Goal: Transaction & Acquisition: Purchase product/service

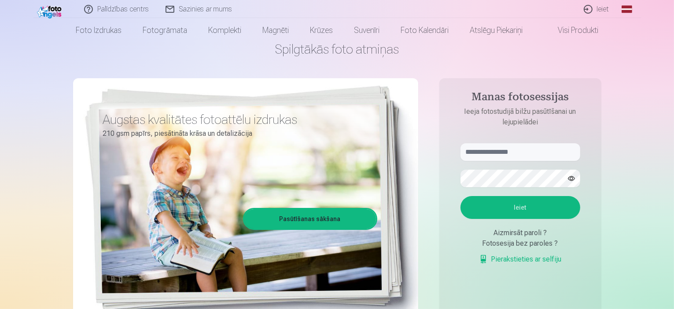
scroll to position [44, 0]
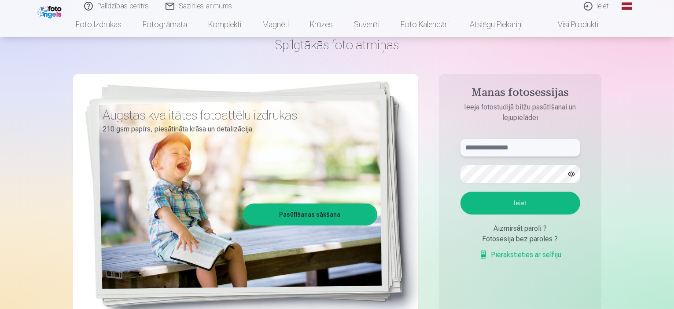
click at [487, 144] on input "text" at bounding box center [520, 148] width 120 height 18
type input "**********"
click at [493, 204] on button "Ieiet" at bounding box center [520, 203] width 120 height 23
click at [460, 174] on form "**********" at bounding box center [520, 204] width 137 height 130
click at [489, 202] on button "Ieiet" at bounding box center [520, 203] width 120 height 23
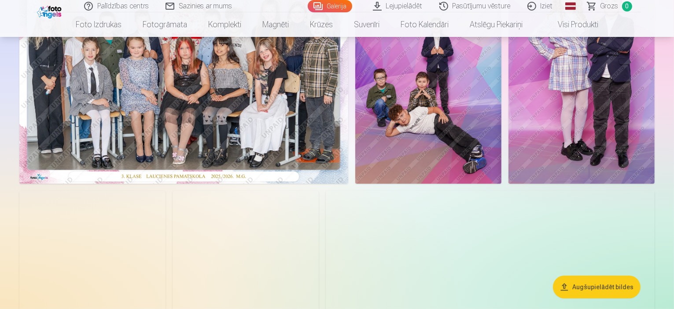
scroll to position [88, 0]
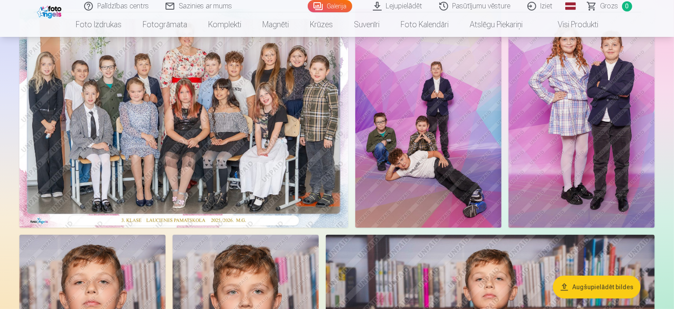
click at [245, 171] on img at bounding box center [183, 118] width 329 height 219
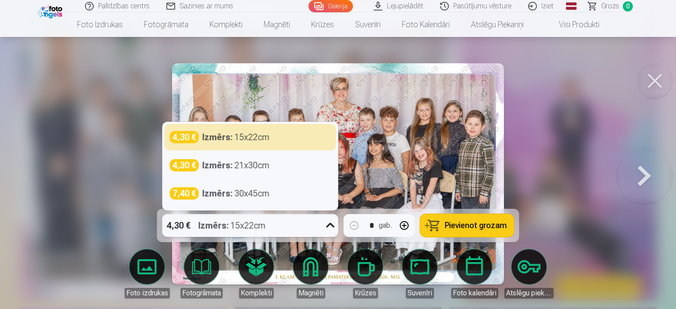
click at [331, 225] on icon at bounding box center [331, 226] width 14 height 14
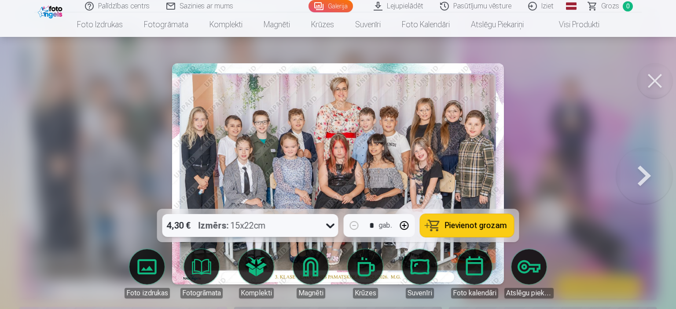
click at [331, 226] on icon at bounding box center [331, 226] width 14 height 14
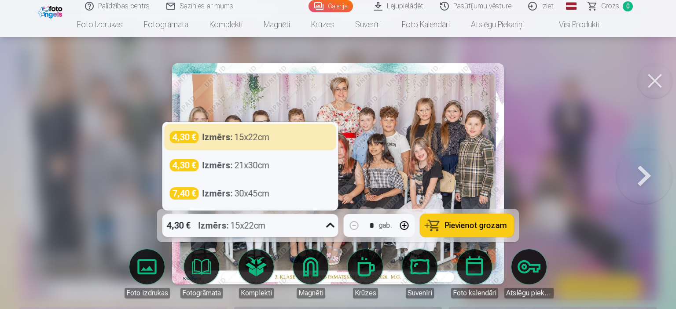
click at [329, 225] on icon at bounding box center [330, 225] width 8 height 5
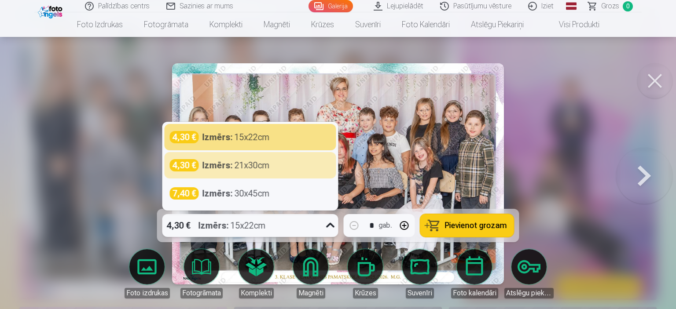
click at [276, 163] on div "4,30 € Izmērs : 21x30cm" at bounding box center [250, 165] width 161 height 12
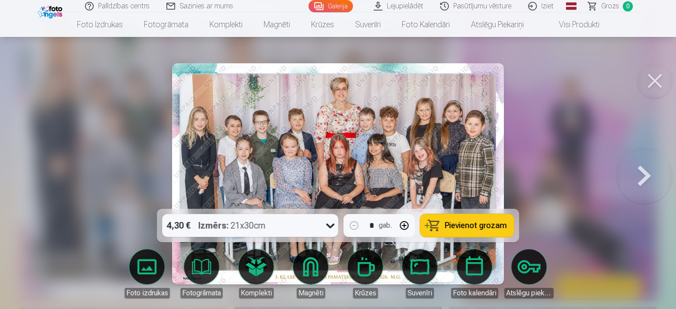
click at [470, 223] on span "Pievienot grozam" at bounding box center [476, 226] width 62 height 8
click at [644, 176] on button at bounding box center [644, 174] width 56 height 52
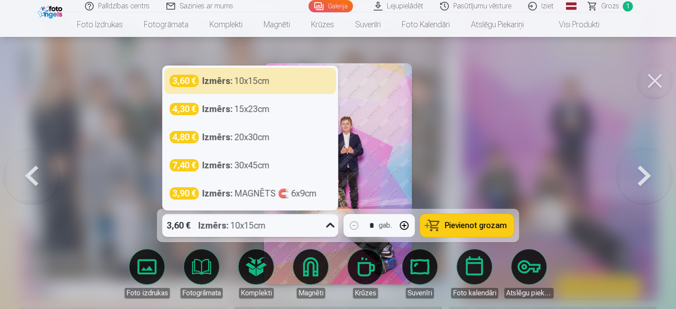
click at [328, 228] on icon at bounding box center [331, 226] width 14 height 14
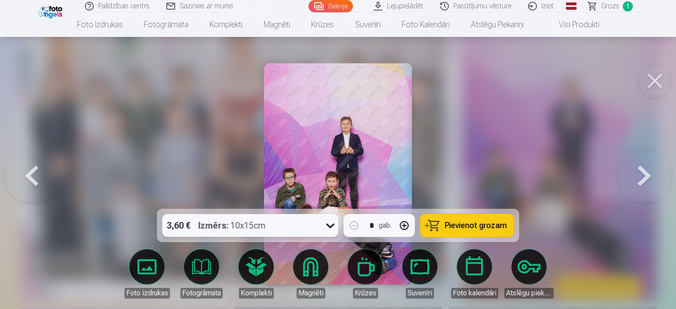
click at [481, 228] on span "Pievienot grozam" at bounding box center [476, 226] width 62 height 8
click at [645, 177] on button at bounding box center [644, 174] width 56 height 52
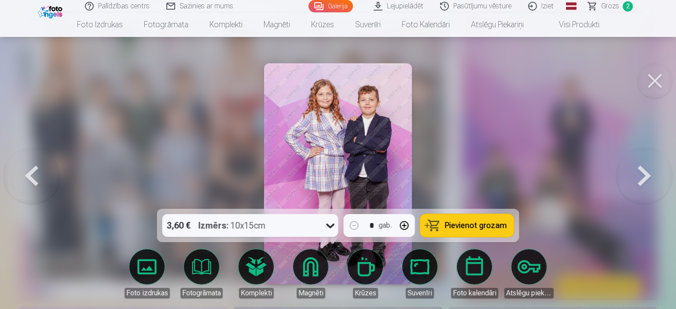
click at [331, 226] on icon at bounding box center [331, 226] width 14 height 14
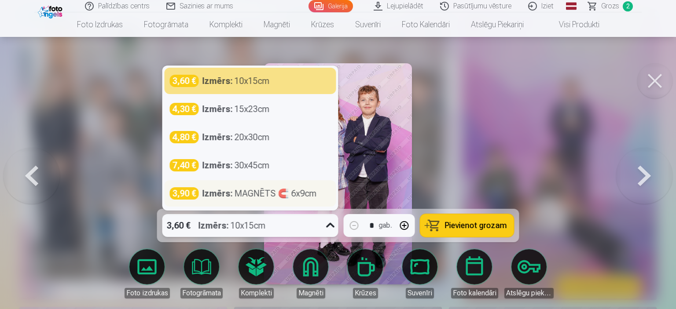
click at [261, 191] on div "Izmērs : MAGNĒTS 🧲 6x9cm" at bounding box center [259, 194] width 114 height 12
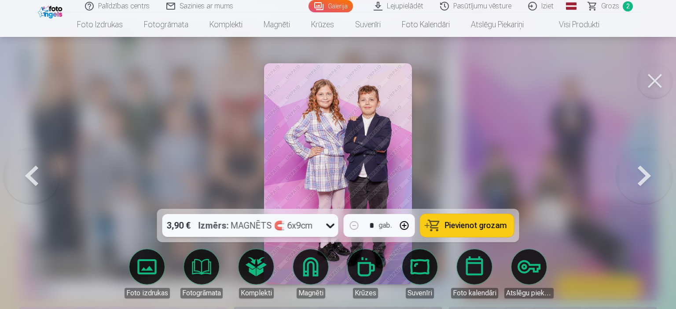
click at [406, 228] on button "button" at bounding box center [404, 225] width 21 height 21
click at [479, 226] on span "Pievienot grozam" at bounding box center [476, 226] width 62 height 8
type input "*"
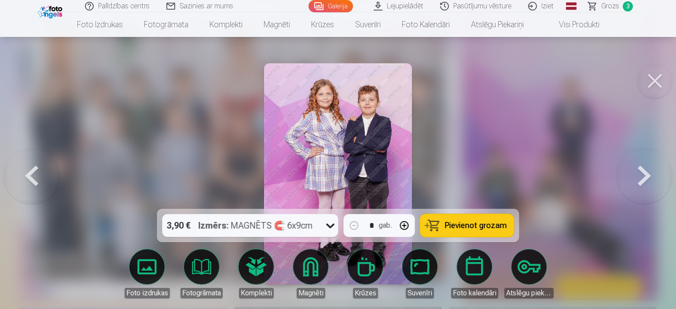
click at [644, 176] on button at bounding box center [644, 174] width 56 height 52
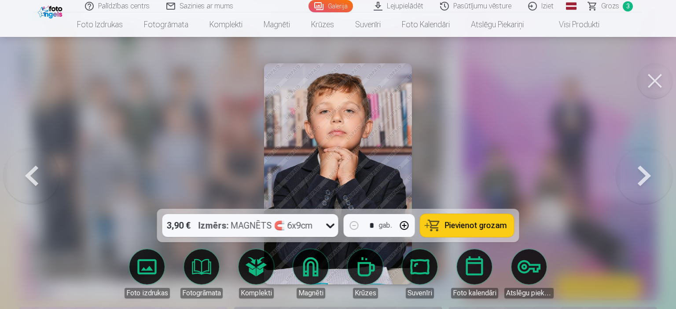
click at [644, 176] on button at bounding box center [644, 174] width 56 height 52
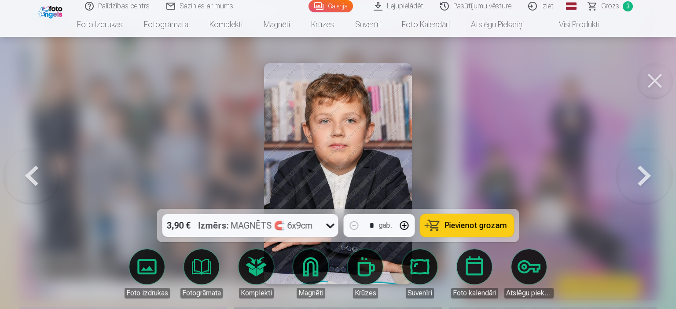
click at [644, 176] on button at bounding box center [644, 174] width 56 height 52
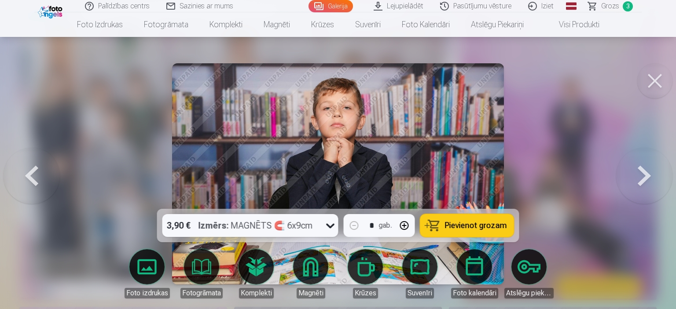
click at [644, 176] on button at bounding box center [644, 174] width 56 height 52
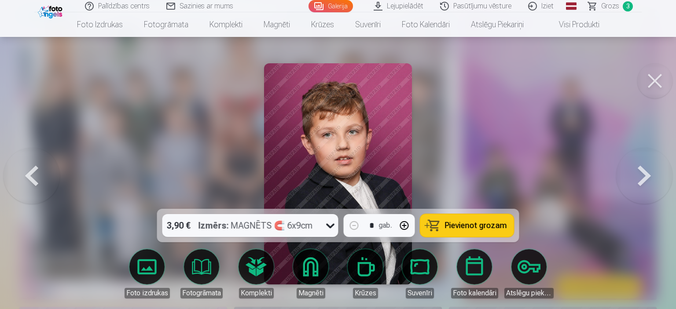
click at [644, 176] on button at bounding box center [644, 174] width 56 height 52
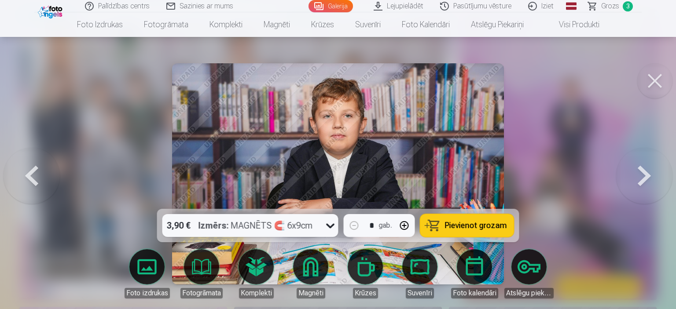
click at [644, 176] on button at bounding box center [644, 174] width 56 height 52
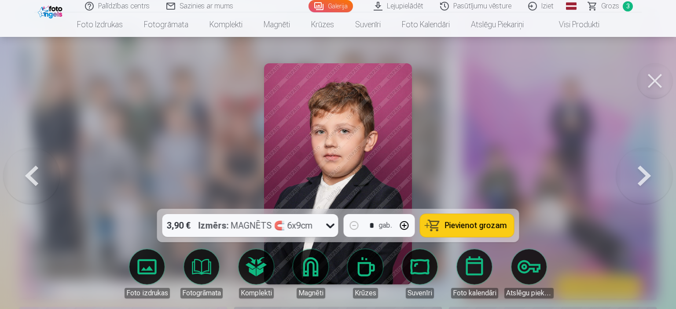
click at [644, 176] on button at bounding box center [644, 174] width 56 height 52
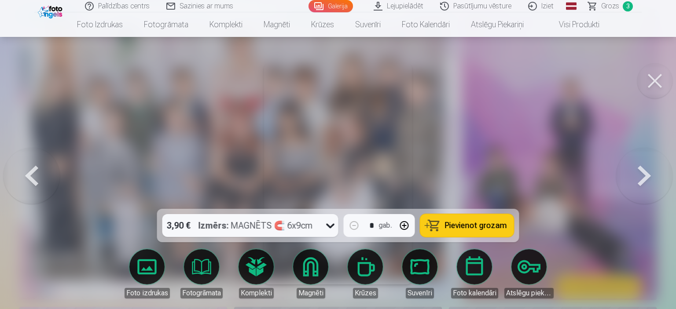
click at [644, 176] on button at bounding box center [644, 174] width 56 height 52
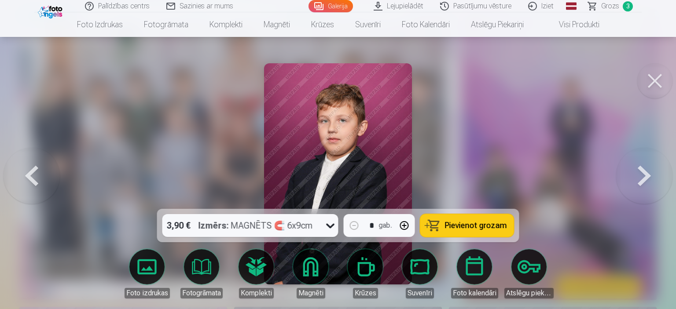
click at [644, 176] on button at bounding box center [644, 174] width 56 height 52
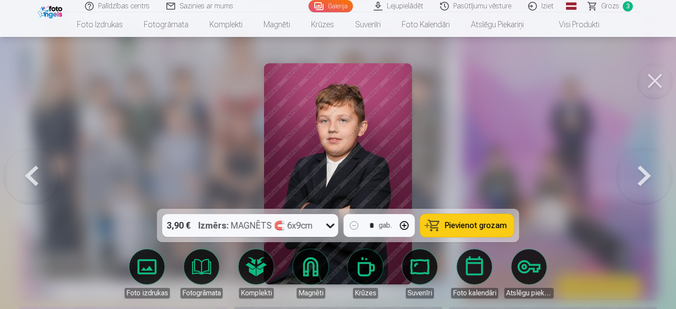
click at [644, 176] on button at bounding box center [644, 174] width 56 height 52
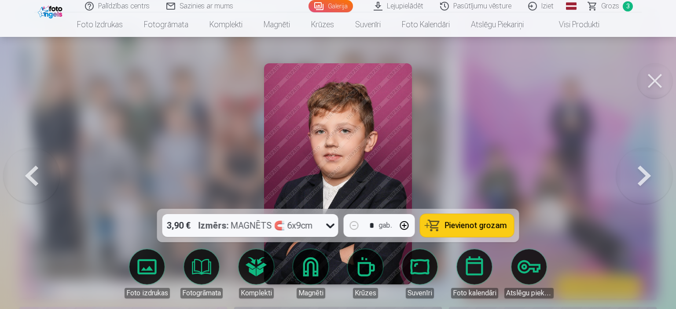
click at [644, 176] on button at bounding box center [644, 174] width 56 height 52
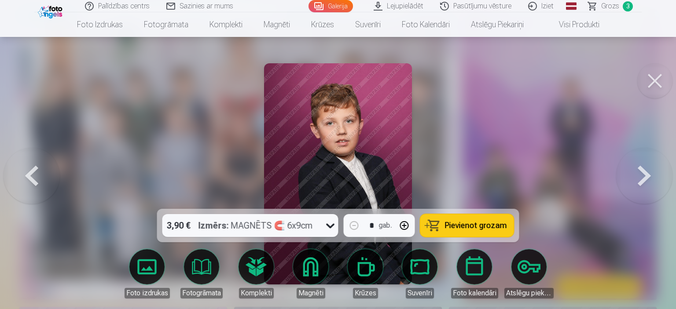
click at [644, 176] on button at bounding box center [644, 174] width 56 height 52
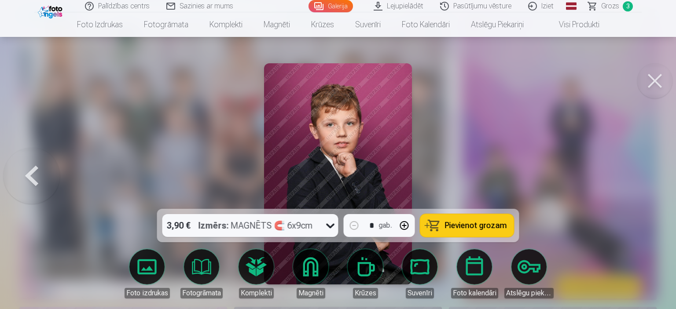
click at [644, 176] on div at bounding box center [338, 154] width 676 height 309
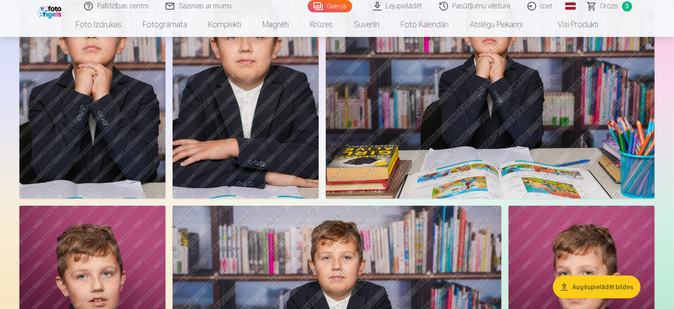
scroll to position [396, 0]
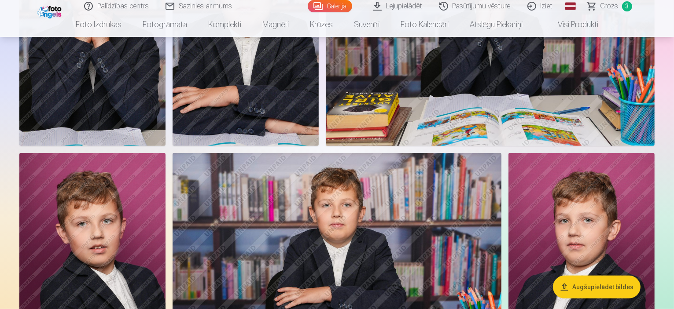
click at [166, 144] on img at bounding box center [92, 36] width 146 height 219
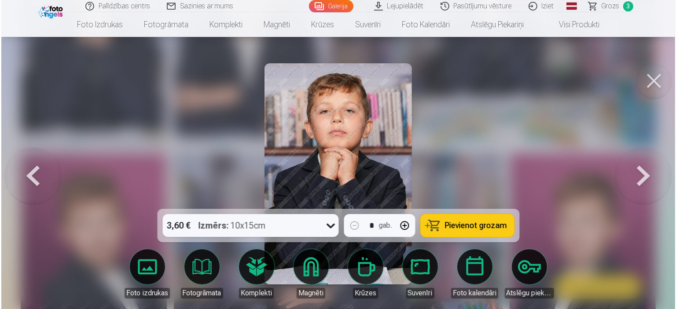
scroll to position [397, 0]
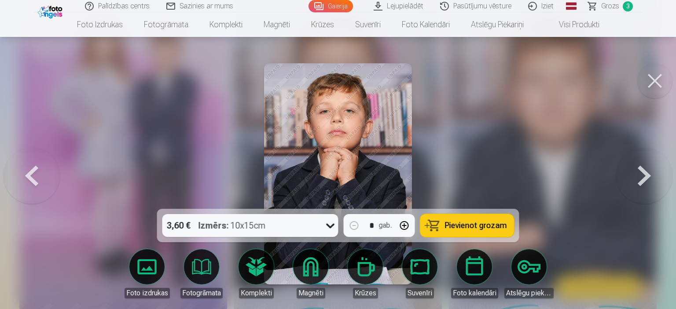
click at [640, 176] on button at bounding box center [644, 174] width 56 height 52
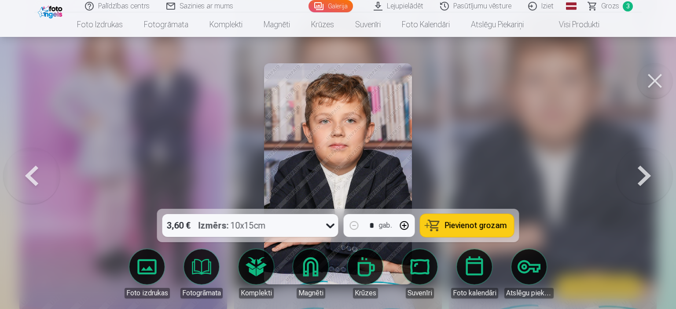
click at [640, 176] on button at bounding box center [644, 174] width 56 height 52
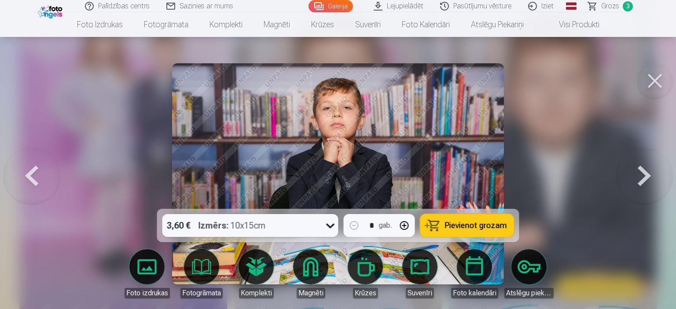
click at [640, 176] on button at bounding box center [644, 174] width 56 height 52
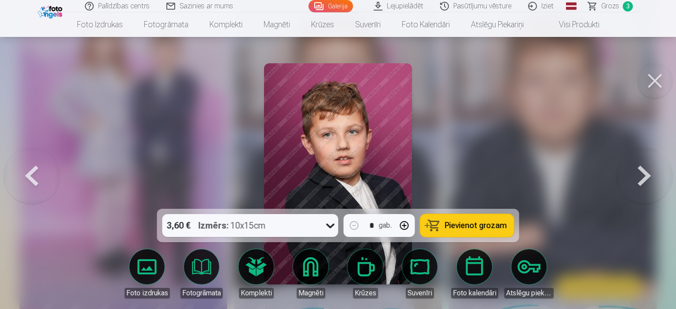
click at [640, 176] on button at bounding box center [644, 174] width 56 height 52
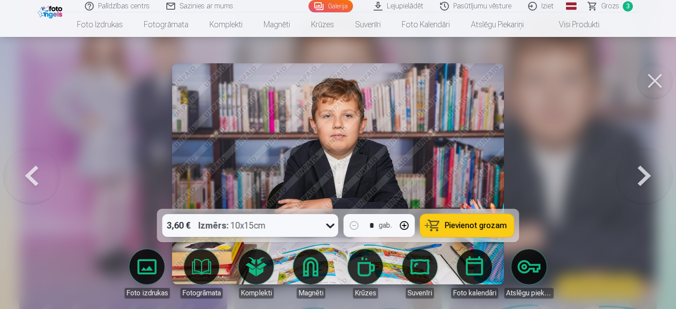
click at [656, 78] on button at bounding box center [654, 80] width 35 height 35
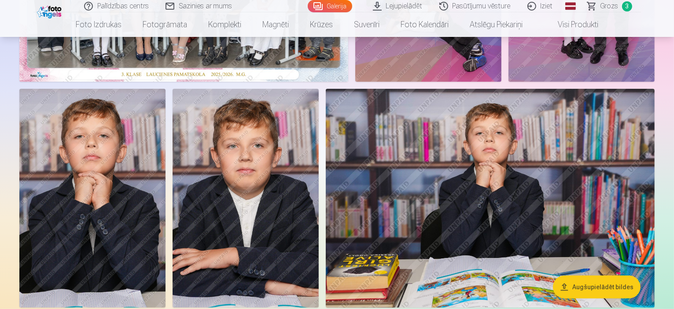
scroll to position [264, 0]
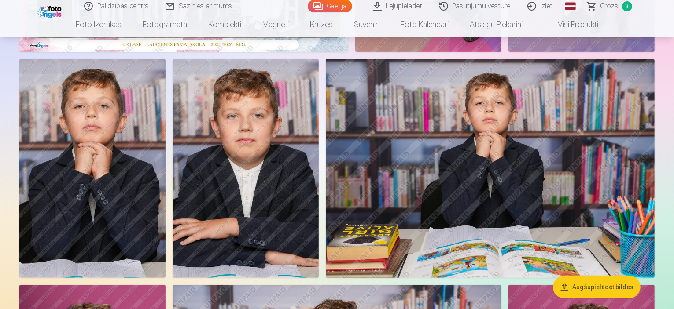
click at [166, 216] on img at bounding box center [92, 168] width 146 height 219
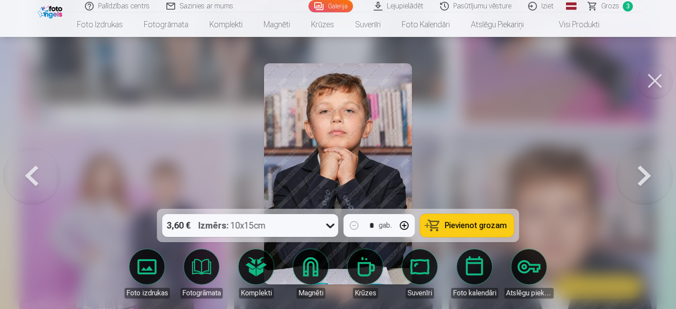
click at [642, 180] on button at bounding box center [644, 174] width 56 height 52
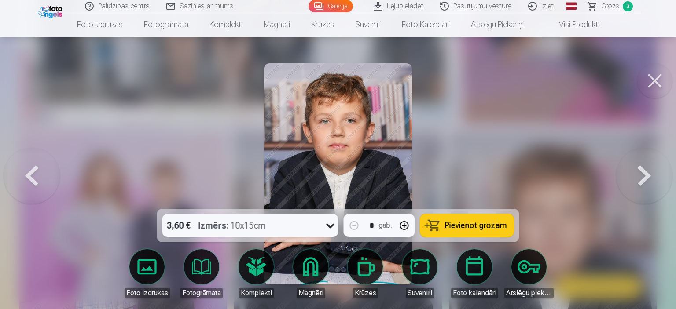
click at [642, 180] on button at bounding box center [644, 174] width 56 height 52
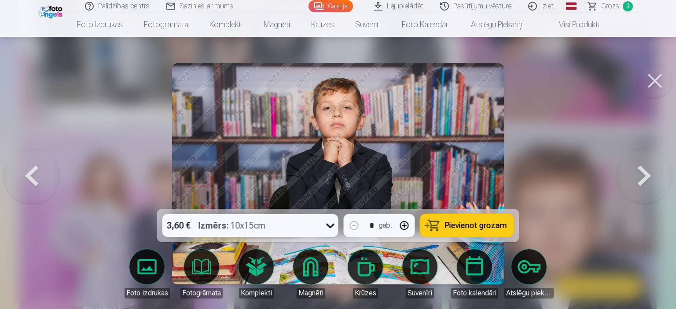
click at [642, 180] on button at bounding box center [644, 174] width 56 height 52
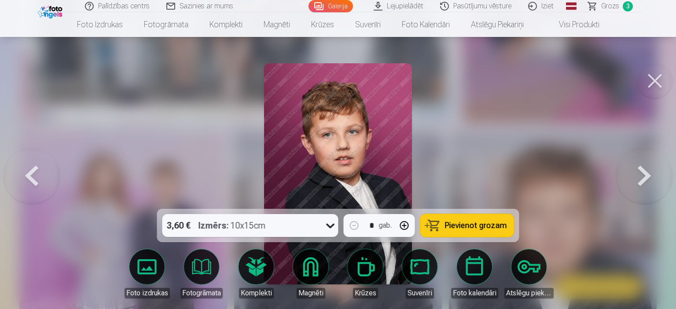
click at [642, 180] on button at bounding box center [644, 174] width 56 height 52
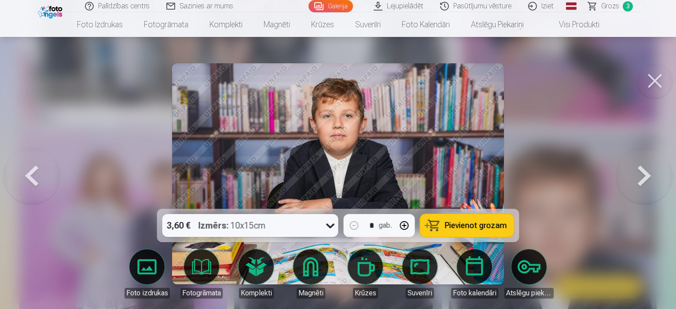
click at [642, 180] on button at bounding box center [644, 174] width 56 height 52
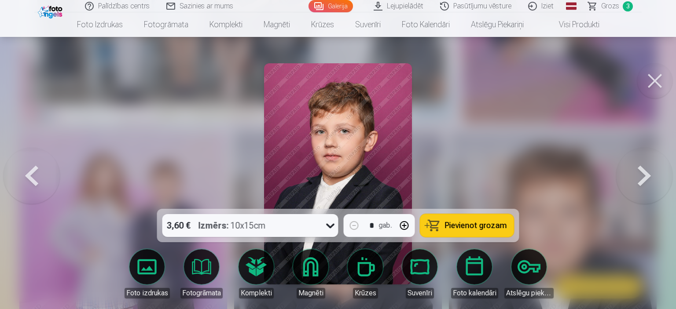
click at [641, 180] on button at bounding box center [644, 174] width 56 height 52
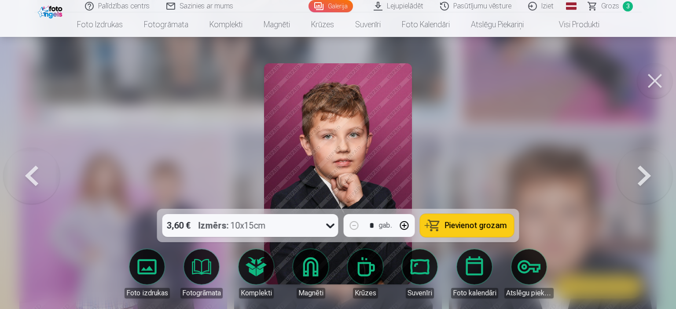
click at [641, 180] on button at bounding box center [644, 174] width 56 height 52
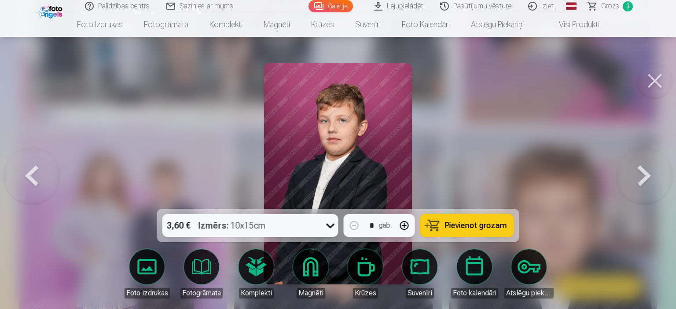
click at [641, 180] on button at bounding box center [644, 174] width 56 height 52
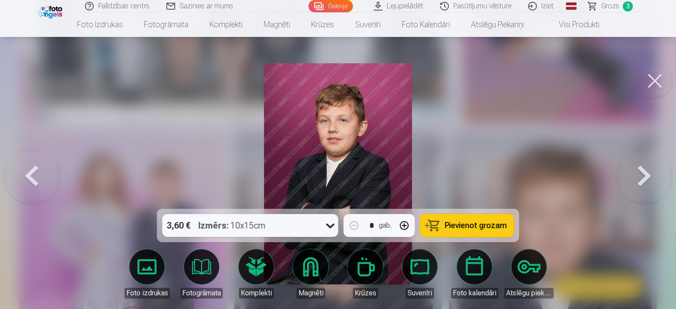
click at [641, 180] on button at bounding box center [644, 174] width 56 height 52
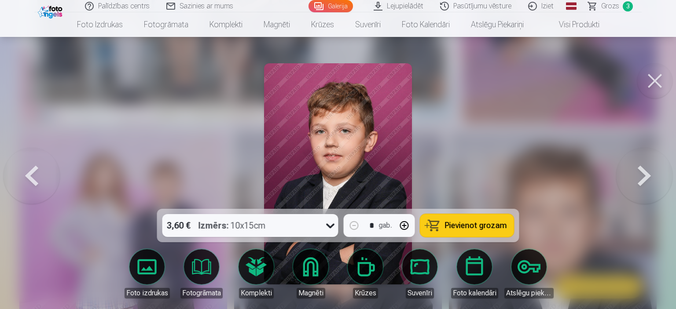
click at [641, 180] on button at bounding box center [644, 174] width 56 height 52
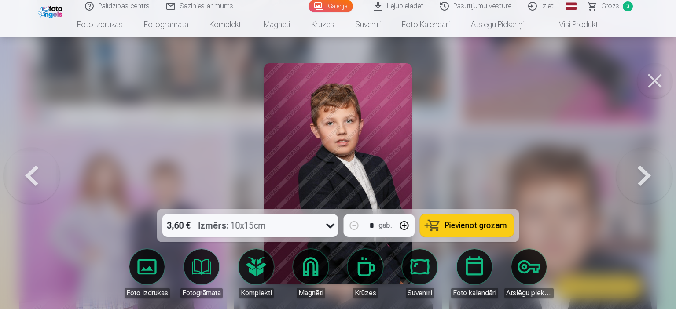
click at [641, 180] on button at bounding box center [644, 174] width 56 height 52
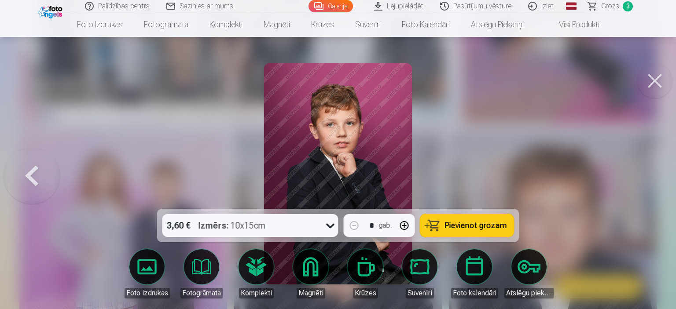
click at [24, 170] on button at bounding box center [32, 174] width 56 height 52
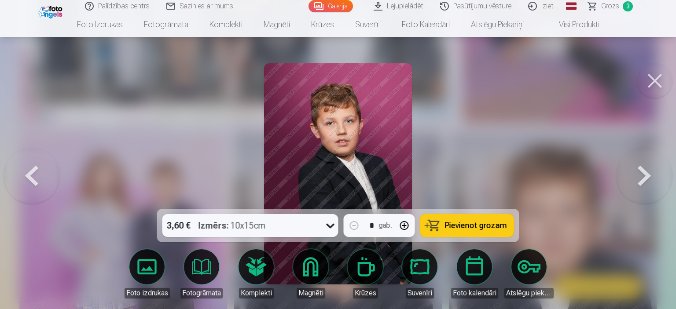
click at [24, 170] on button at bounding box center [32, 174] width 56 height 52
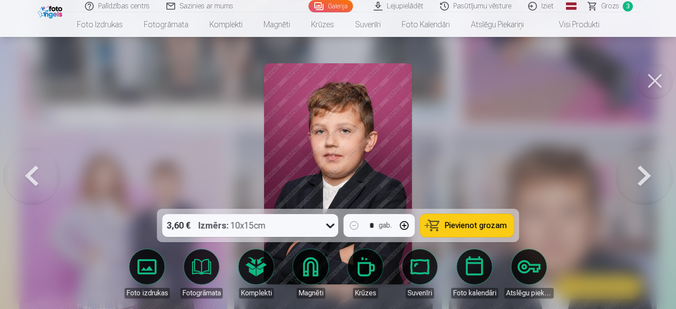
click at [24, 170] on button at bounding box center [32, 174] width 56 height 52
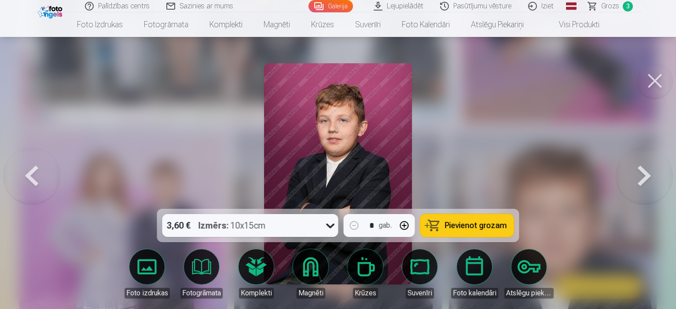
click at [24, 170] on button at bounding box center [32, 174] width 56 height 52
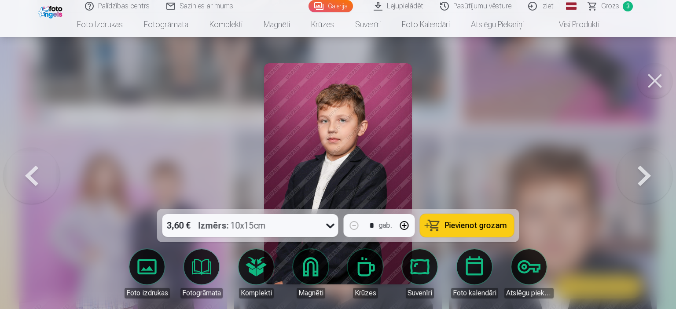
click at [24, 170] on button at bounding box center [32, 174] width 56 height 52
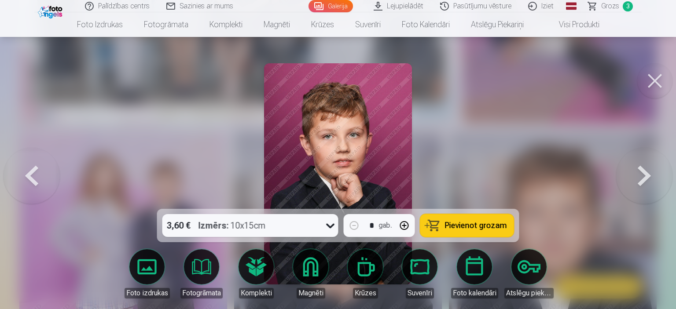
click at [24, 170] on button at bounding box center [32, 174] width 56 height 52
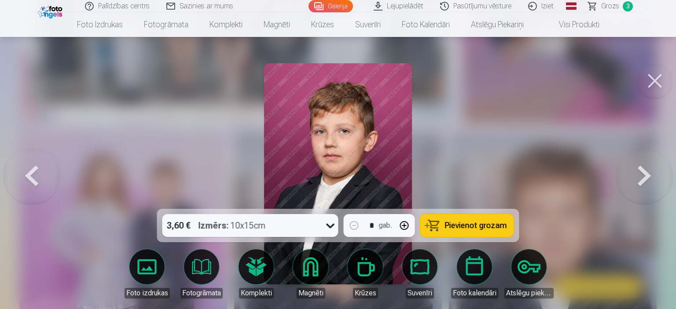
click at [24, 170] on button at bounding box center [32, 174] width 56 height 52
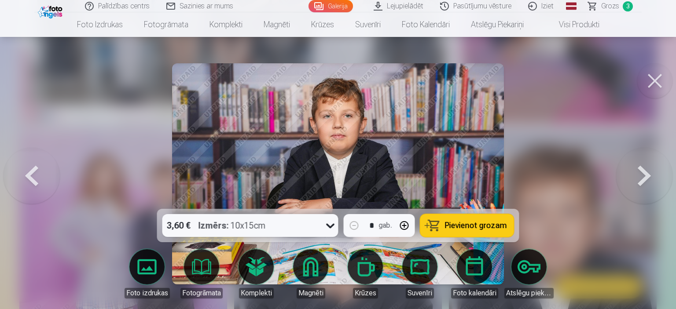
click at [639, 174] on button at bounding box center [644, 174] width 56 height 52
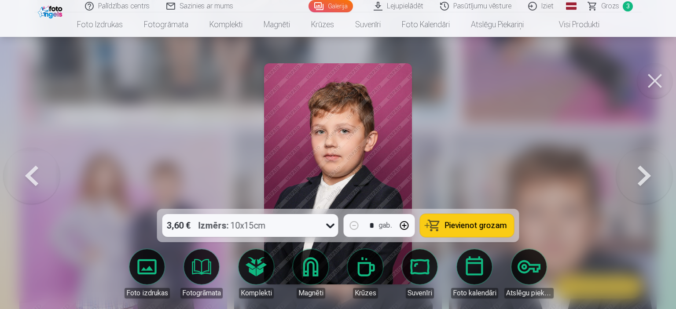
click at [643, 178] on button at bounding box center [644, 174] width 56 height 52
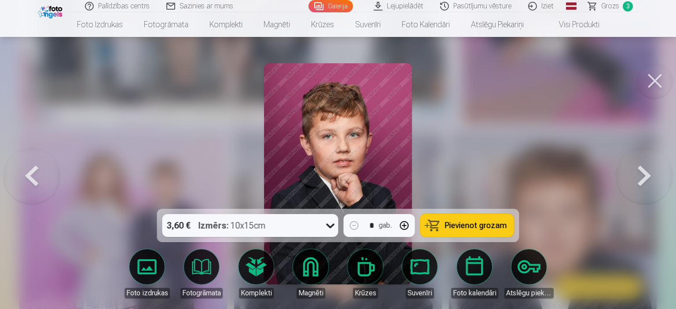
click at [643, 178] on button at bounding box center [644, 174] width 56 height 52
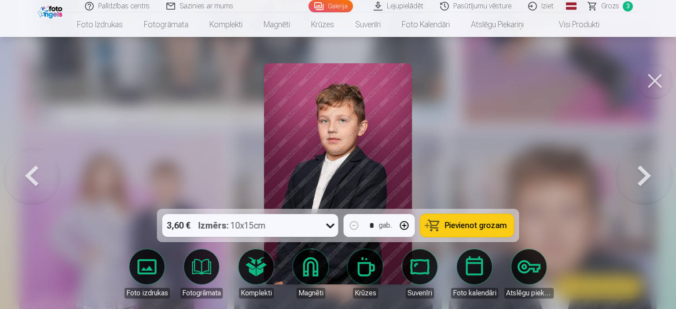
click at [643, 178] on button at bounding box center [644, 174] width 56 height 52
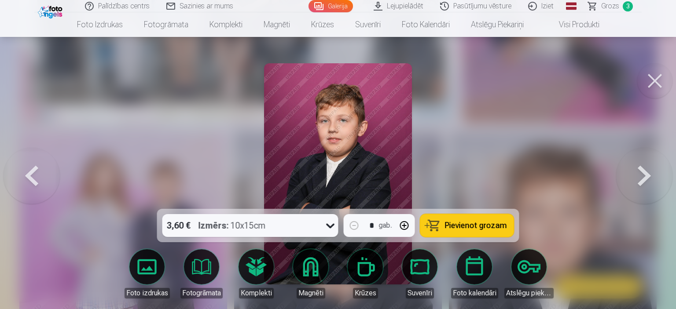
click at [643, 178] on button at bounding box center [644, 174] width 56 height 52
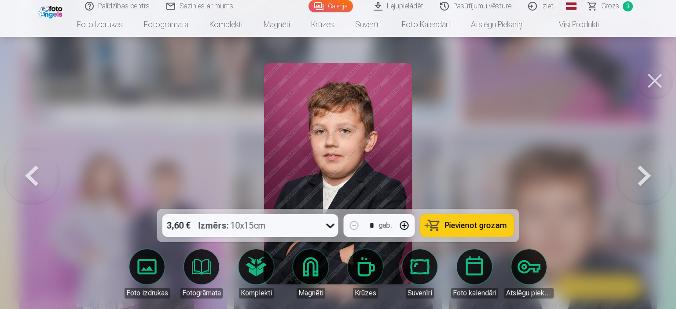
click at [643, 178] on button at bounding box center [644, 174] width 56 height 52
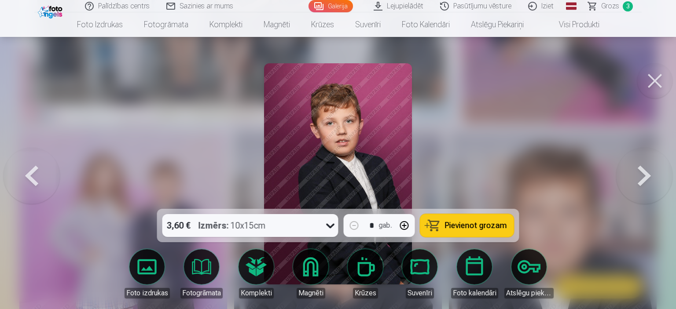
click at [643, 178] on button at bounding box center [644, 174] width 56 height 52
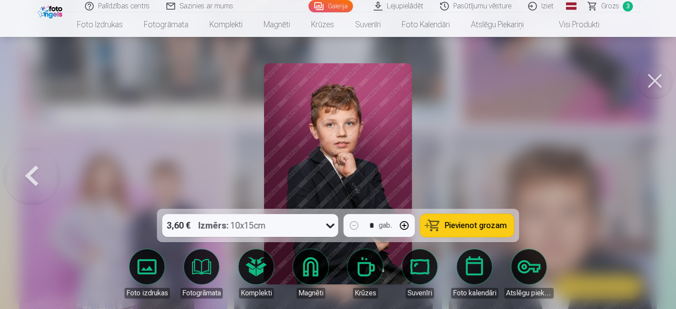
click at [643, 178] on div at bounding box center [338, 154] width 676 height 309
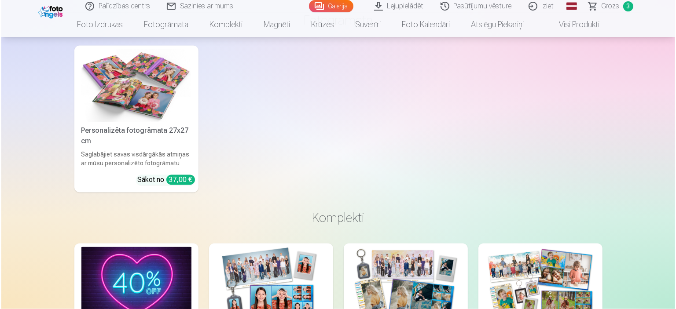
scroll to position [1634, 0]
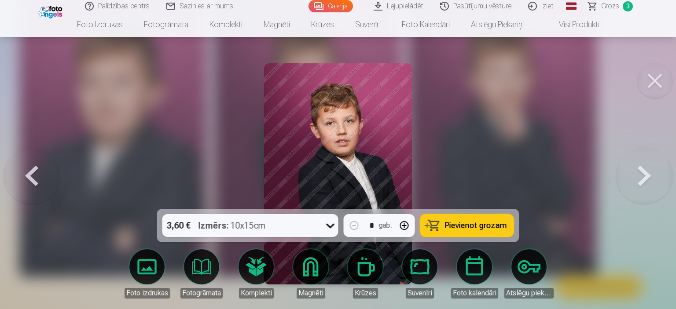
click at [329, 225] on icon at bounding box center [331, 226] width 14 height 14
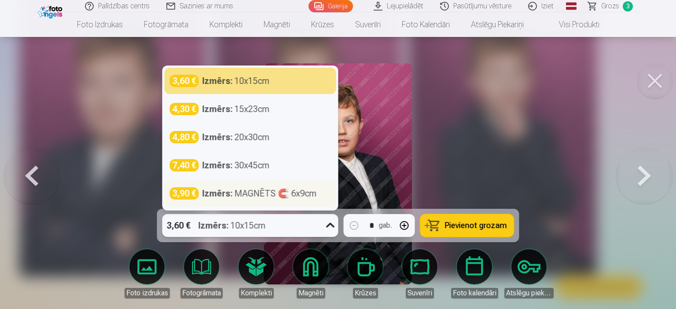
click at [297, 194] on div "Izmērs : MAGNĒTS 🧲 6x9cm" at bounding box center [259, 194] width 114 height 12
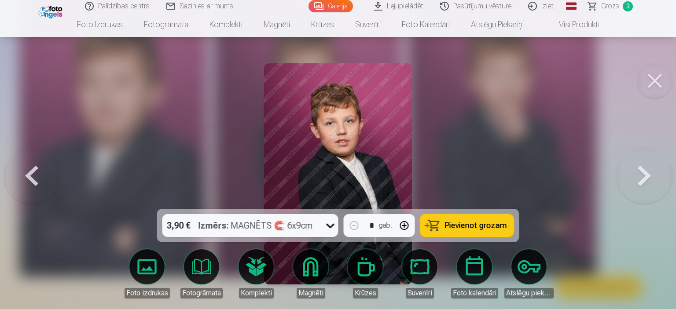
click at [475, 227] on span "Pievienot grozam" at bounding box center [476, 226] width 62 height 8
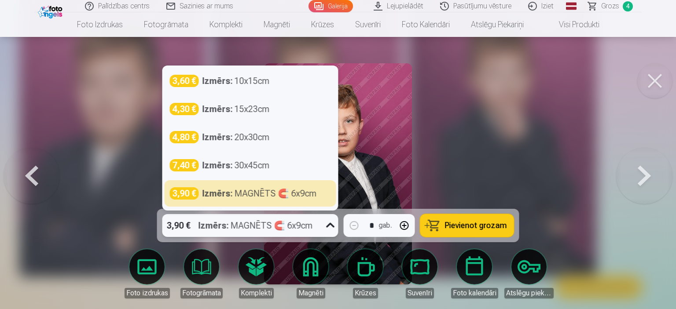
click at [334, 225] on icon at bounding box center [331, 226] width 14 height 14
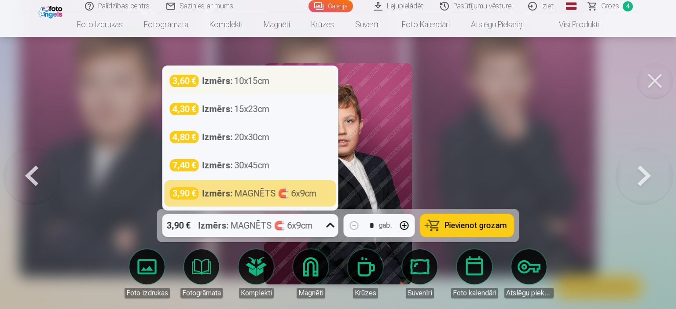
click at [257, 81] on div "Izmērs : 10x15cm" at bounding box center [235, 81] width 67 height 12
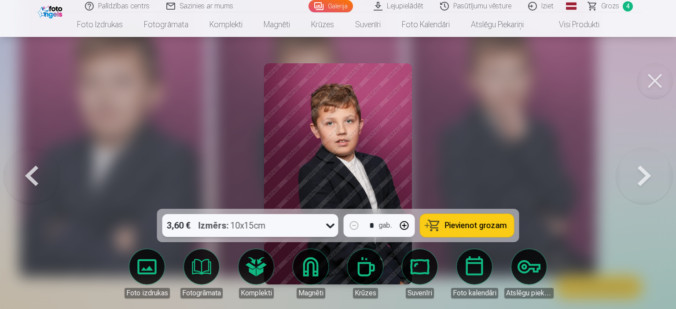
click at [655, 82] on button at bounding box center [654, 80] width 35 height 35
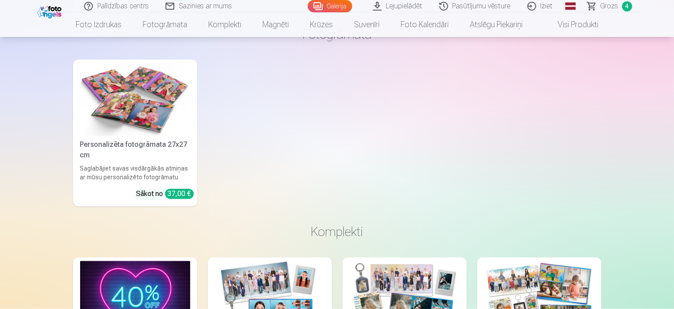
scroll to position [1629, 0]
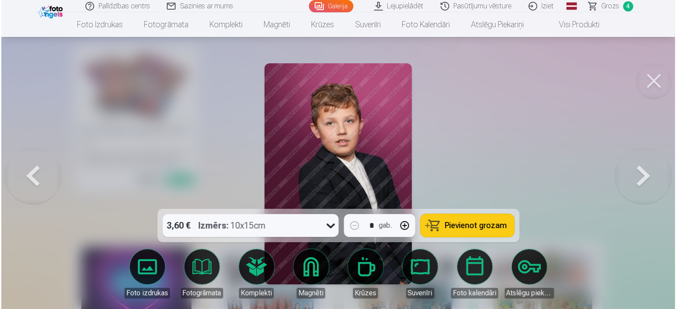
scroll to position [1634, 0]
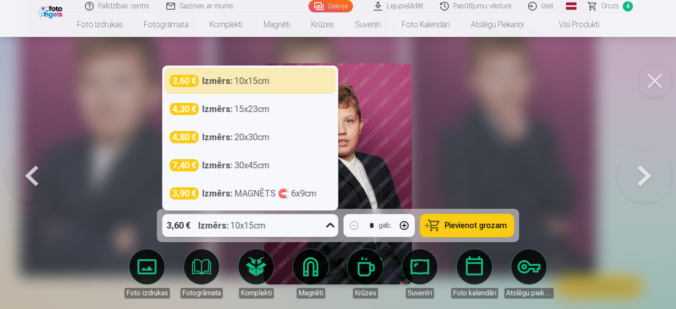
click at [331, 228] on icon at bounding box center [331, 226] width 14 height 14
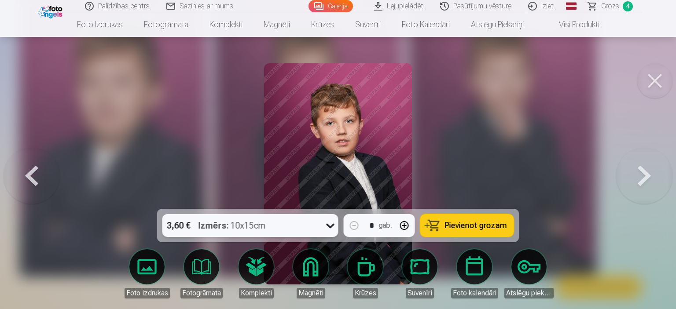
click at [331, 228] on icon at bounding box center [331, 226] width 14 height 14
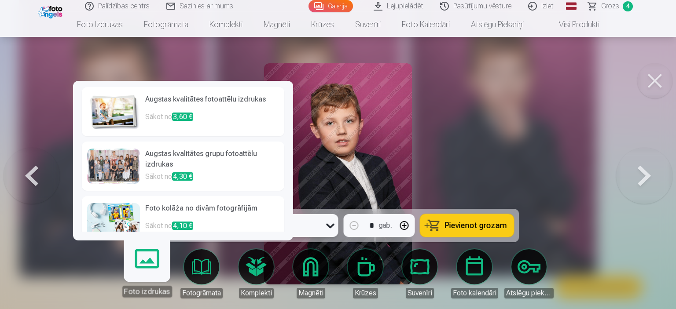
scroll to position [0, 0]
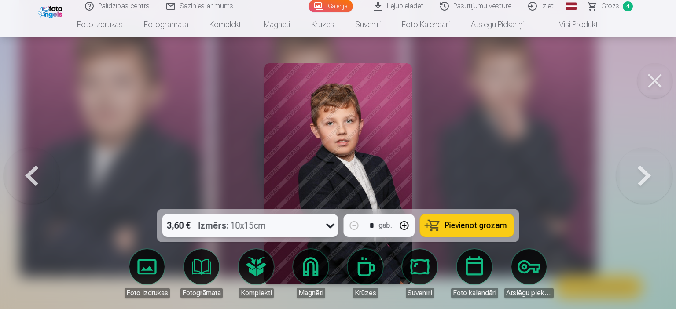
click at [654, 82] on button at bounding box center [654, 80] width 35 height 35
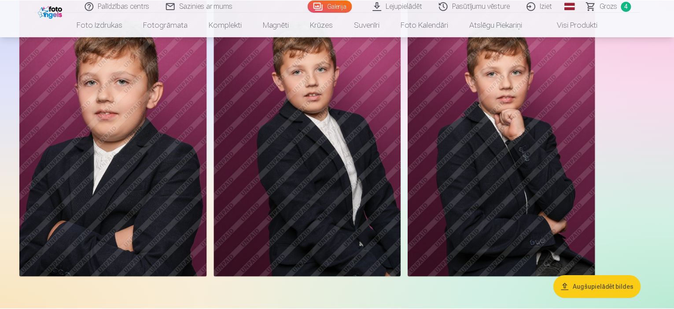
scroll to position [1629, 0]
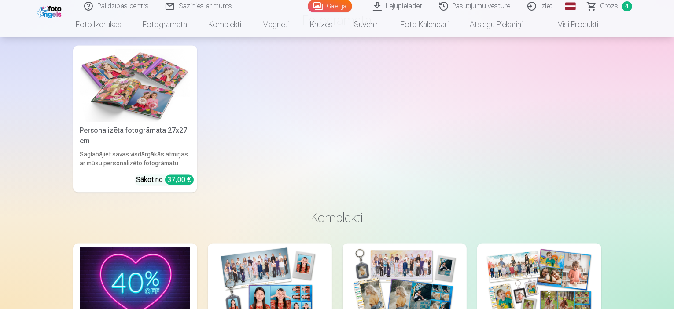
click at [611, 5] on span "Grozs" at bounding box center [609, 6] width 18 height 11
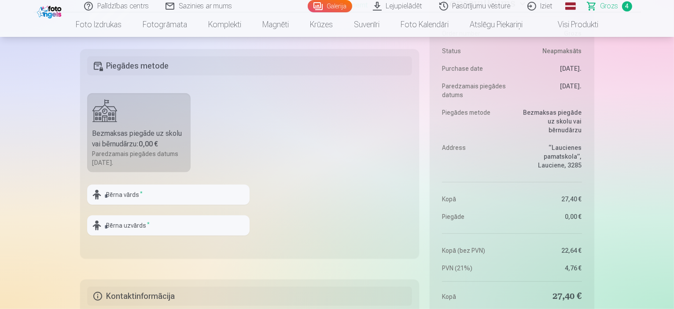
scroll to position [572, 0]
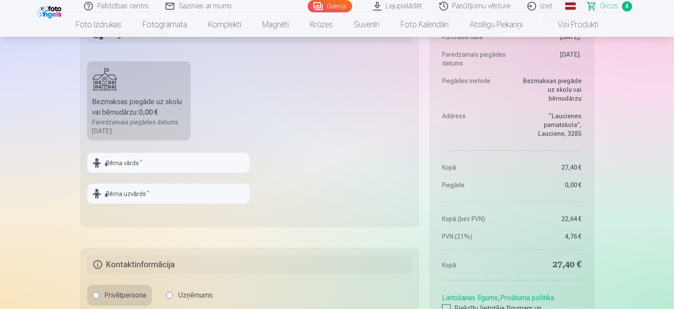
click at [128, 92] on label "Bezmaksas piegāde uz skolu vai bērnudārzu : 0,00 € Paredzamais piegādes datums …" at bounding box center [139, 101] width 104 height 79
click at [149, 165] on input "text" at bounding box center [168, 163] width 162 height 20
type input "*******"
click at [157, 195] on input "text" at bounding box center [168, 194] width 162 height 20
type input "*********"
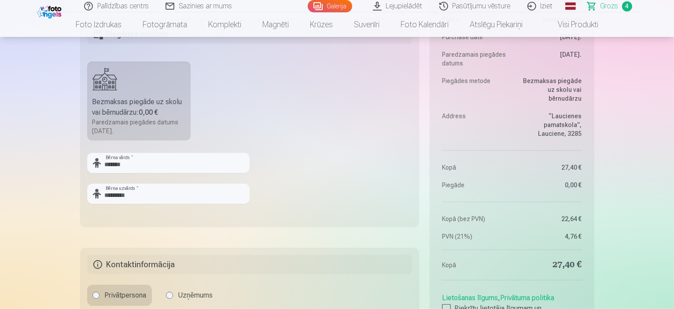
click at [298, 181] on fieldset "Piegādes metode Bezmaksas piegāde uz skolu vai bērnudārzu : 0,00 € Paredzamais …" at bounding box center [249, 123] width 339 height 210
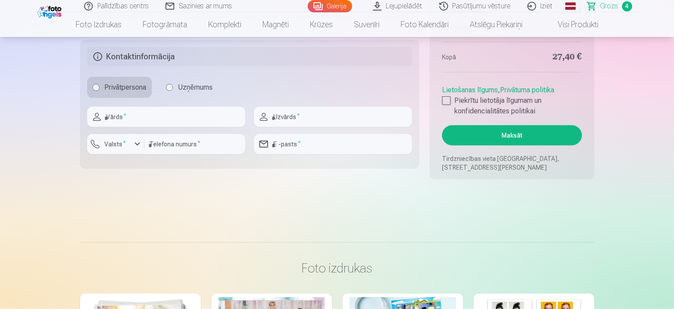
scroll to position [792, 0]
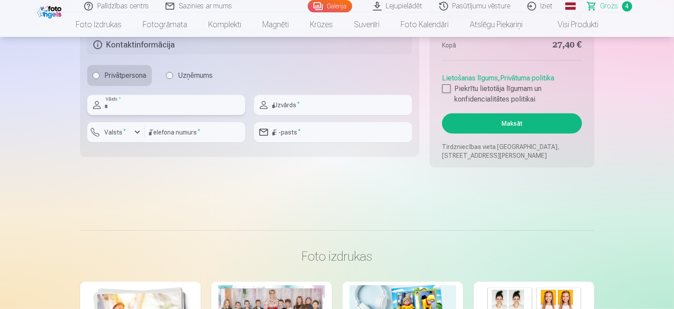
click at [136, 106] on input "text" at bounding box center [166, 105] width 158 height 20
type input "*******"
type input "*********"
type input "********"
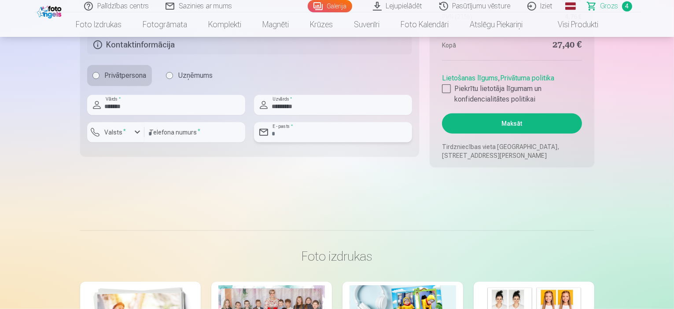
click at [308, 133] on input "email" at bounding box center [333, 132] width 158 height 20
type input "**********"
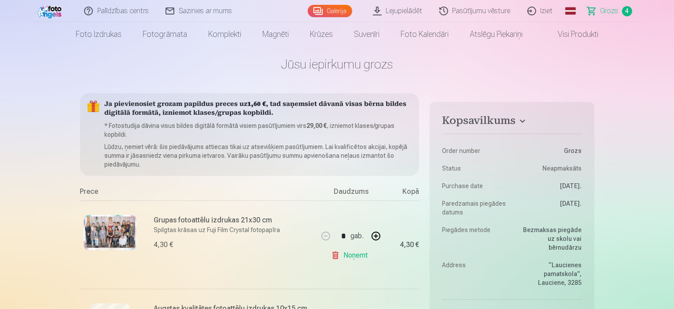
scroll to position [0, 0]
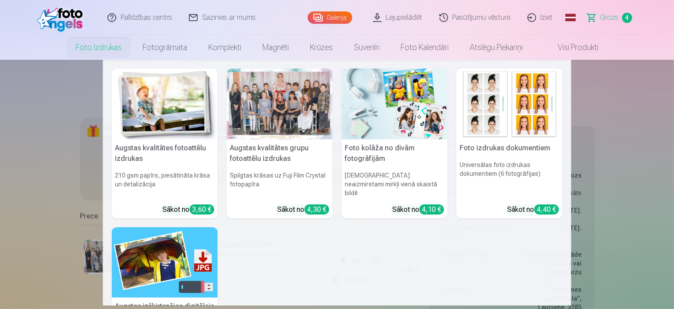
click at [92, 48] on link "Foto izdrukas" at bounding box center [98, 47] width 67 height 25
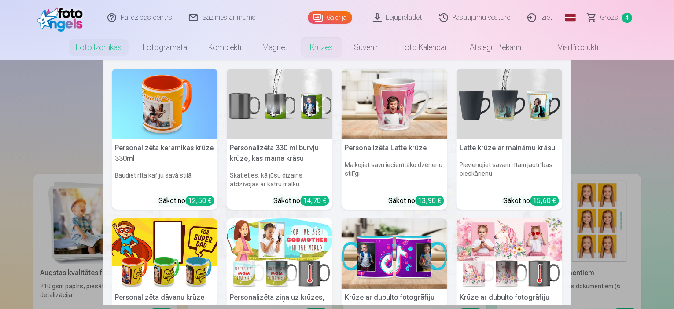
click at [317, 47] on link "Krūzes" at bounding box center [321, 47] width 44 height 25
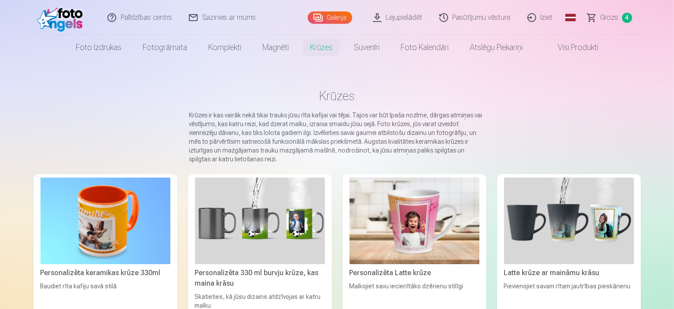
click at [582, 47] on link "Visi produkti" at bounding box center [571, 47] width 76 height 25
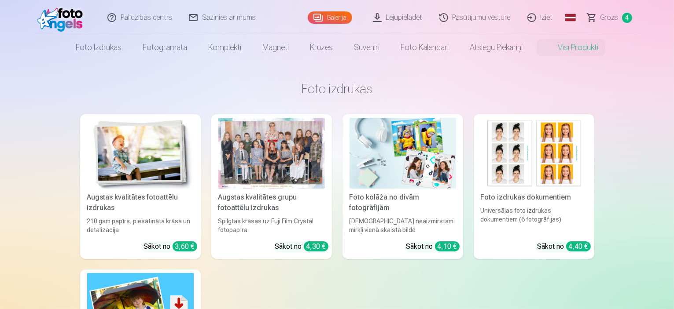
click at [277, 154] on div at bounding box center [271, 153] width 107 height 71
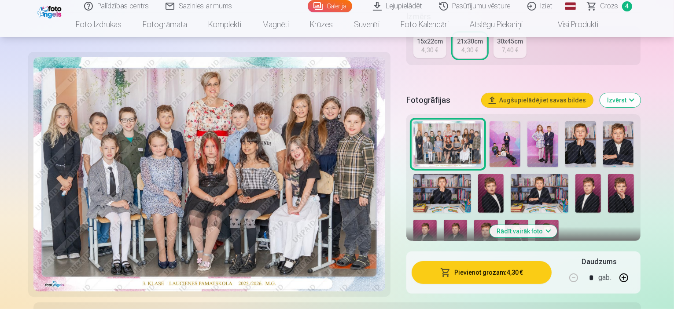
scroll to position [220, 0]
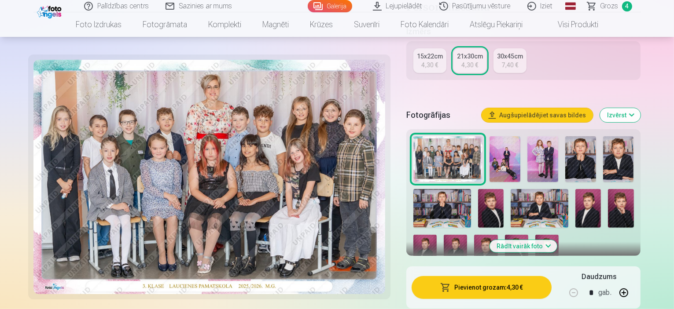
click at [529, 137] on img at bounding box center [542, 159] width 31 height 46
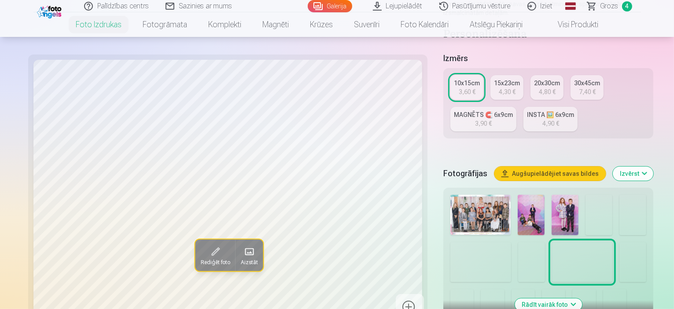
scroll to position [176, 0]
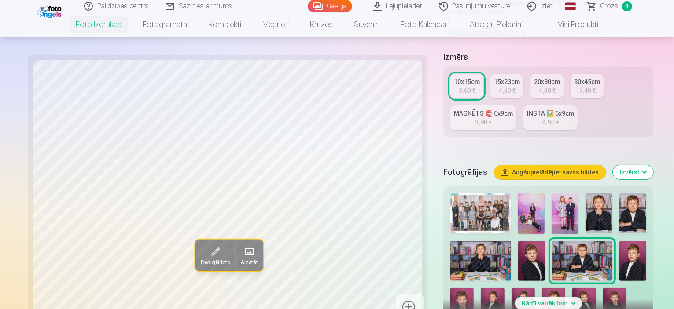
click at [552, 194] on img at bounding box center [565, 214] width 27 height 40
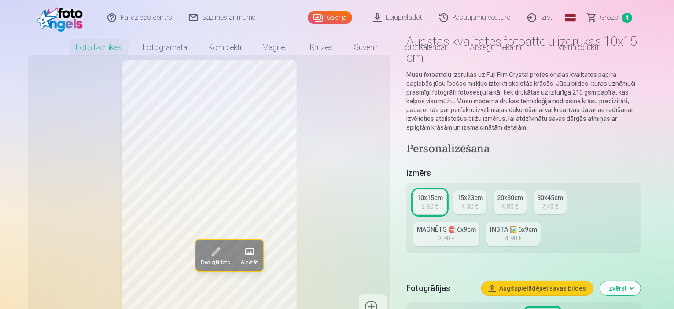
scroll to position [0, 0]
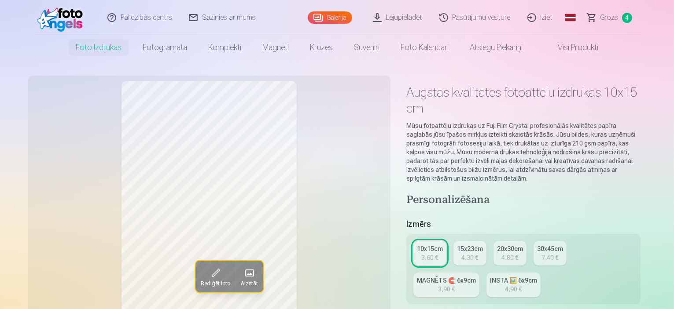
click at [336, 18] on link "Galerija" at bounding box center [330, 17] width 44 height 12
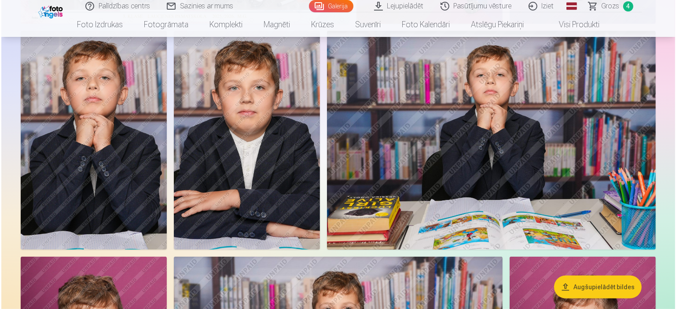
scroll to position [352, 0]
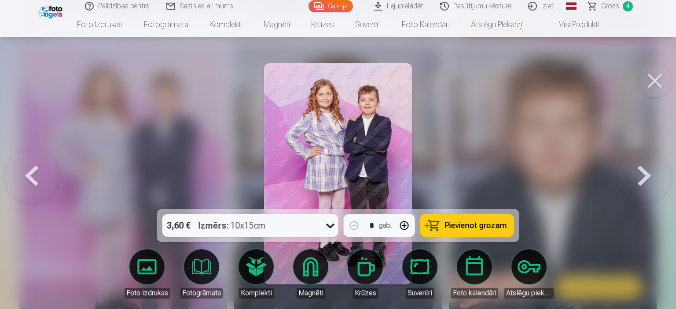
click at [330, 225] on icon at bounding box center [331, 226] width 14 height 14
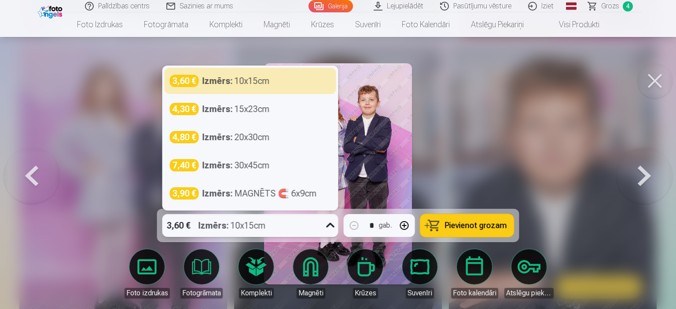
click at [330, 225] on icon at bounding box center [331, 226] width 14 height 14
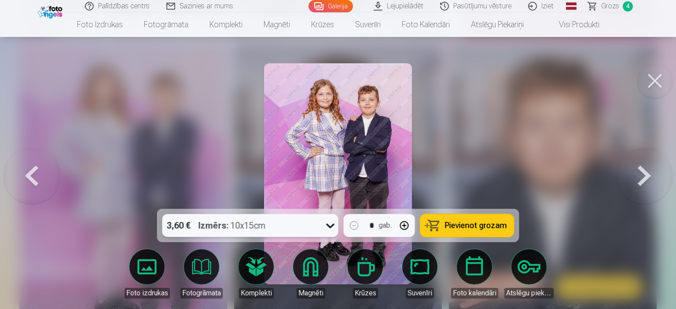
click at [330, 225] on icon at bounding box center [331, 226] width 14 height 14
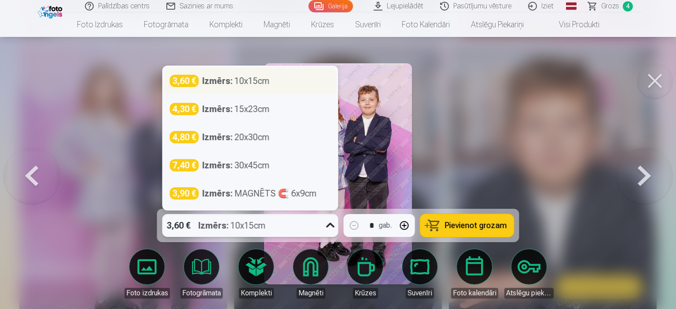
click at [261, 83] on div "Izmērs : 10x15cm" at bounding box center [235, 81] width 67 height 12
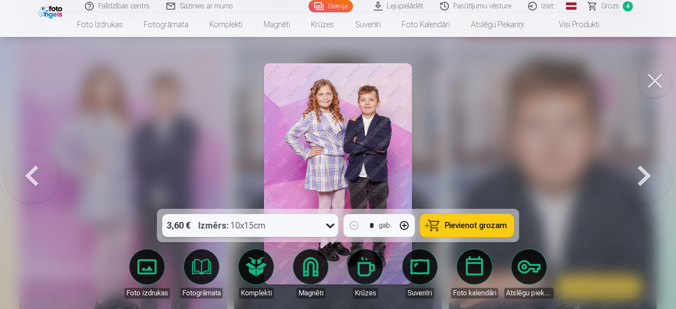
click at [466, 229] on span "Pievienot grozam" at bounding box center [476, 226] width 62 height 8
click at [610, 7] on span "Grozs" at bounding box center [610, 6] width 18 height 11
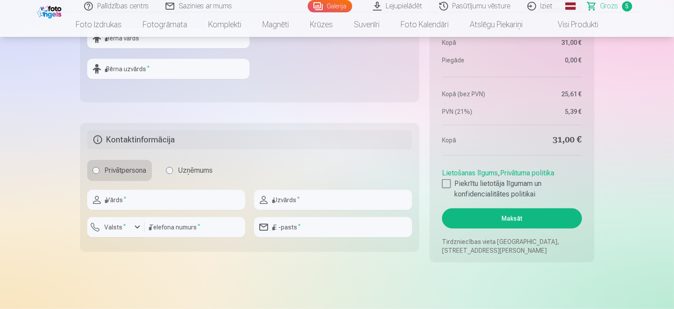
scroll to position [792, 0]
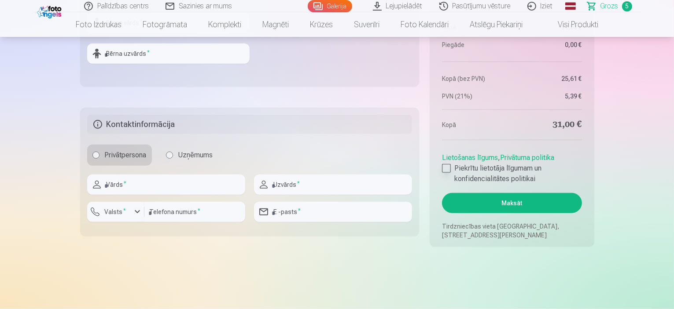
click at [447, 167] on div at bounding box center [446, 168] width 9 height 9
click at [523, 202] on button "Maksāt" at bounding box center [512, 203] width 140 height 20
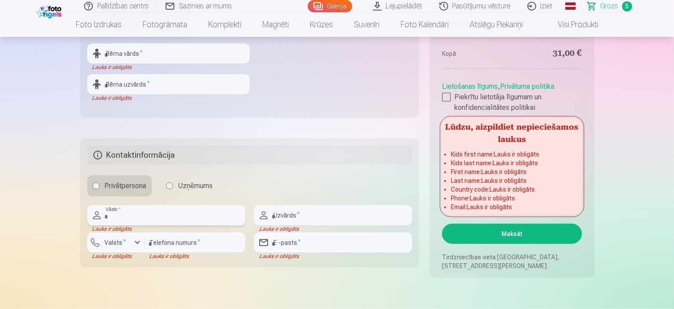
scroll to position [704, 0]
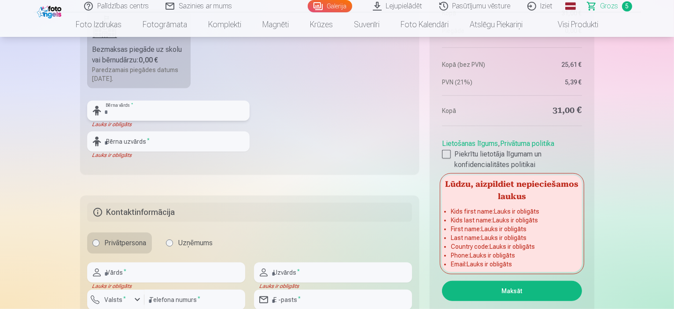
click at [118, 107] on input "text" at bounding box center [168, 111] width 162 height 20
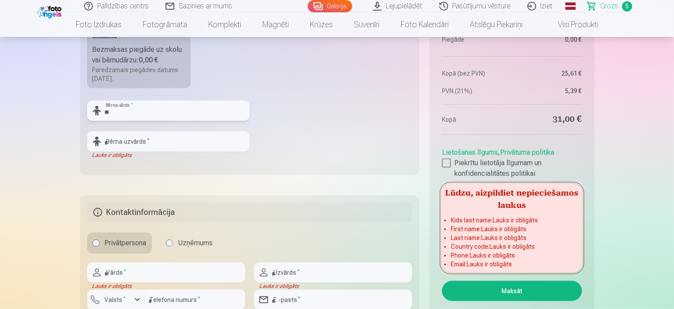
type input "*******"
click at [152, 143] on input "text" at bounding box center [168, 142] width 162 height 20
type input "*********"
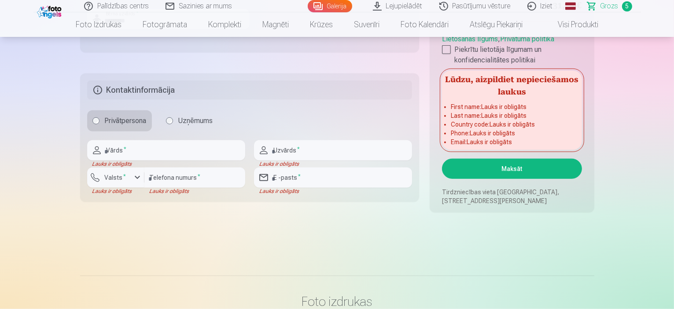
scroll to position [836, 0]
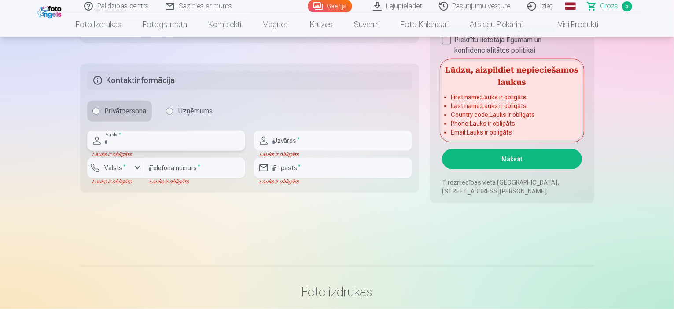
click at [153, 144] on input "text" at bounding box center [166, 141] width 158 height 20
type input "*******"
type input "*********"
type input "********"
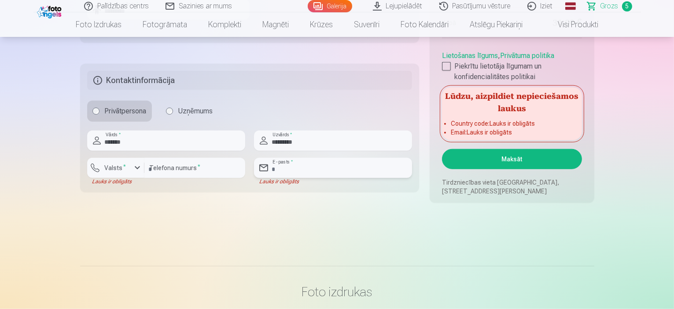
click at [309, 167] on input "email" at bounding box center [333, 168] width 158 height 20
type input "**********"
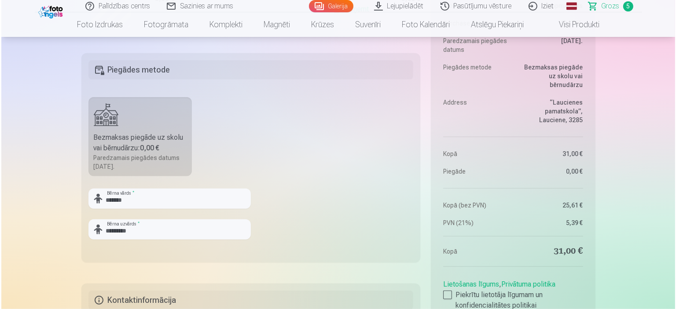
scroll to position [880, 0]
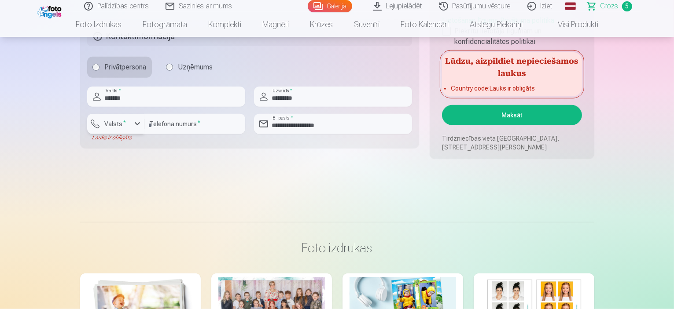
click at [136, 123] on div "button" at bounding box center [137, 124] width 11 height 11
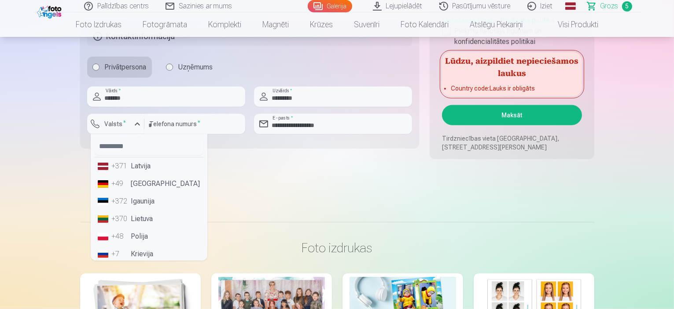
click at [141, 167] on li "+371 Latvija" at bounding box center [149, 167] width 110 height 18
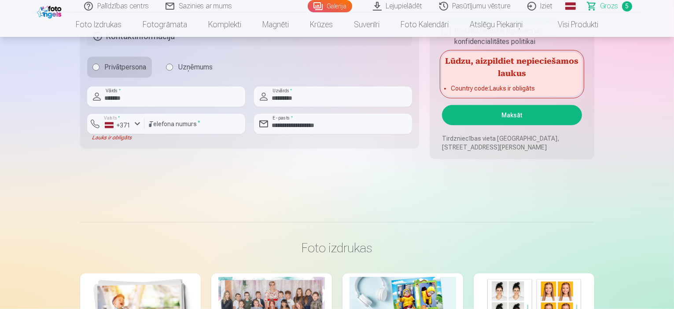
click at [519, 114] on button "Maksāt" at bounding box center [512, 115] width 140 height 20
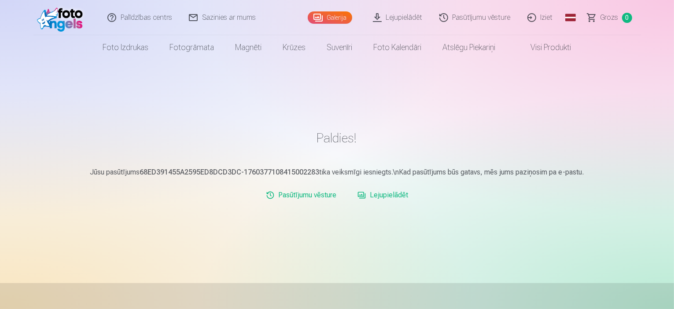
click at [548, 16] on link "Iziet" at bounding box center [540, 17] width 42 height 35
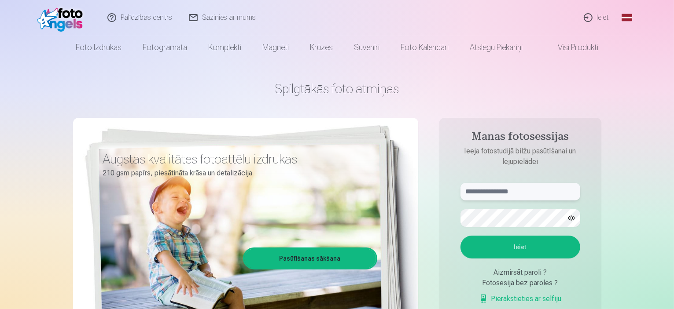
click at [513, 193] on input "text" at bounding box center [520, 192] width 120 height 18
click at [508, 243] on button "Ieiet" at bounding box center [520, 247] width 120 height 23
click at [495, 193] on input "******" at bounding box center [520, 192] width 120 height 18
type input "**********"
click at [514, 250] on button "Ieiet" at bounding box center [520, 247] width 120 height 23
